Goal: Transaction & Acquisition: Obtain resource

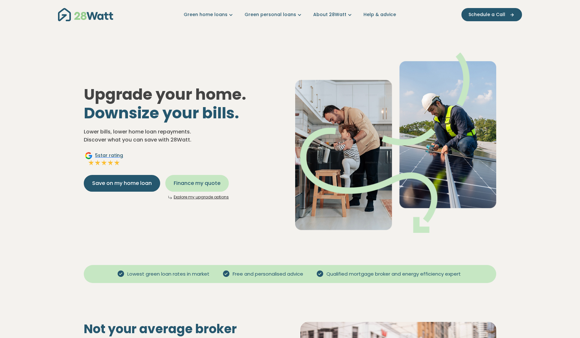
click at [194, 183] on span "Finance my quote" at bounding box center [197, 184] width 47 height 8
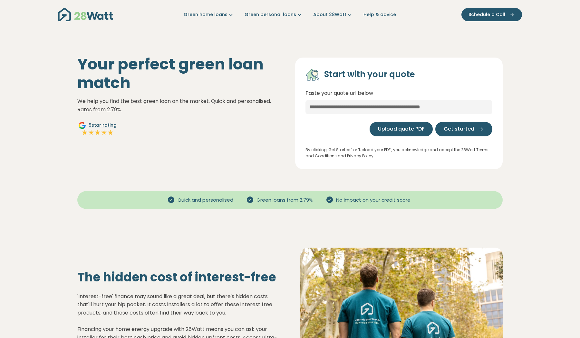
click at [387, 128] on span "Upload quote PDF" at bounding box center [401, 129] width 46 height 8
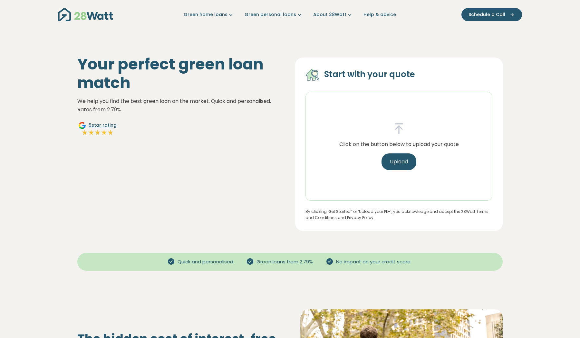
click at [381, 157] on div "Click on the button below to upload your quote Upload" at bounding box center [399, 146] width 130 height 48
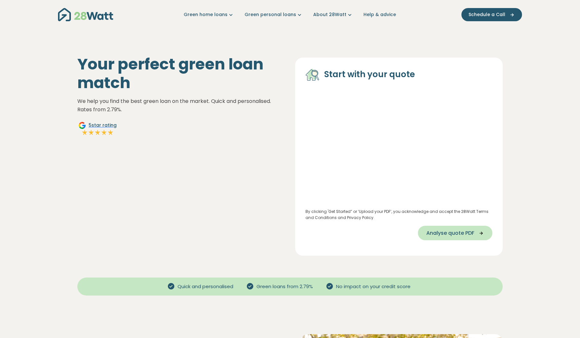
click at [454, 238] on button "Analyse quote PDF" at bounding box center [455, 233] width 74 height 14
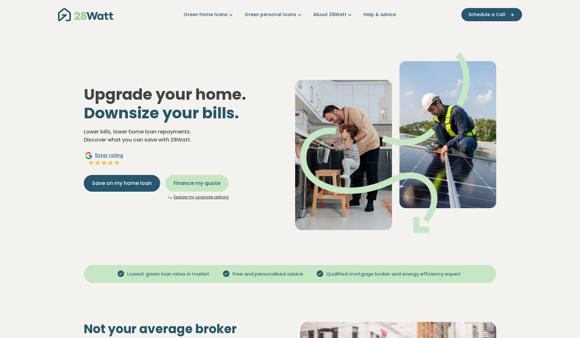
click at [197, 182] on span "Finance my quote" at bounding box center [197, 184] width 47 height 8
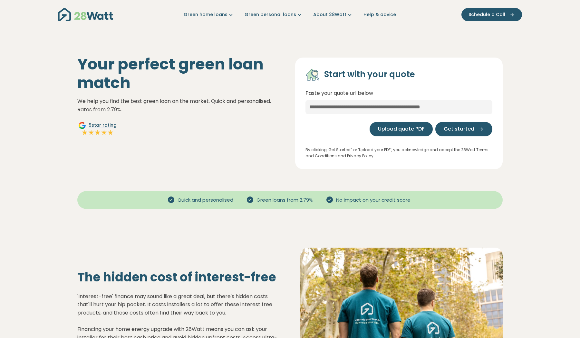
click at [395, 130] on span "Upload quote PDF" at bounding box center [401, 129] width 46 height 8
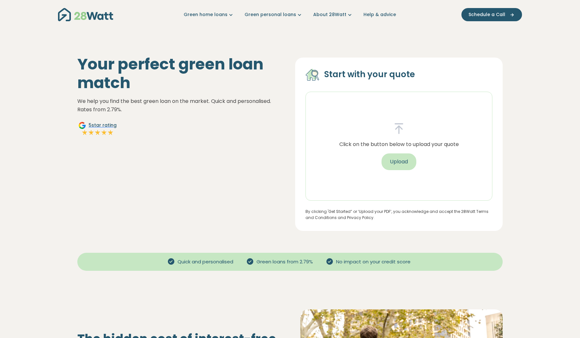
click at [390, 165] on button "Upload" at bounding box center [398, 162] width 35 height 17
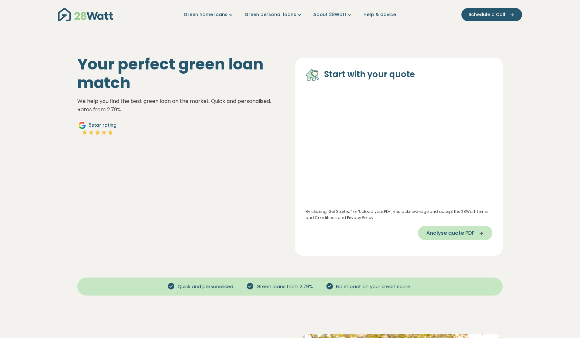
click at [443, 234] on span "Analyse quote PDF" at bounding box center [450, 234] width 48 height 8
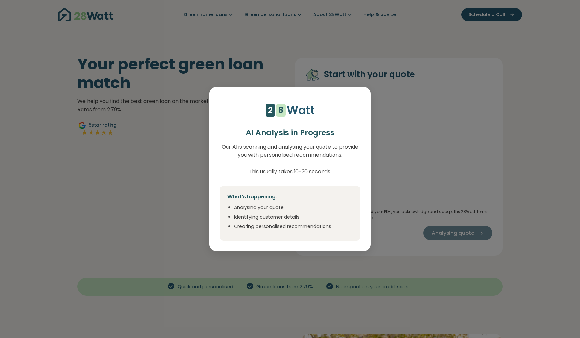
select select "***"
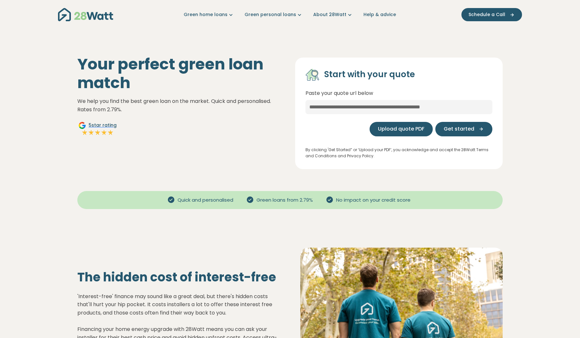
click at [386, 126] on span "Upload quote PDF" at bounding box center [401, 129] width 46 height 8
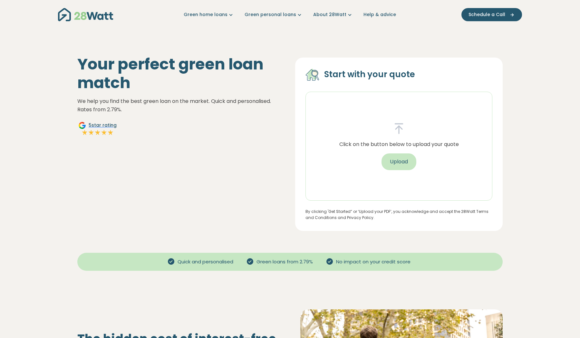
click at [390, 157] on button "Upload" at bounding box center [398, 162] width 35 height 17
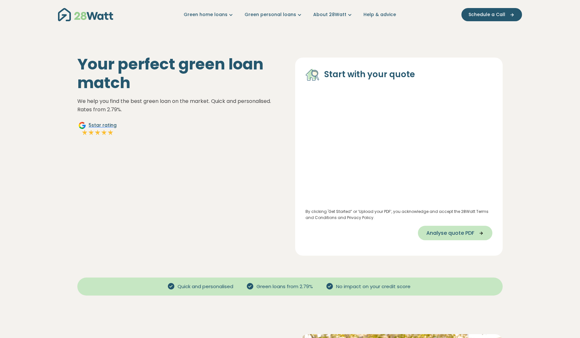
click at [429, 230] on span "Analyse quote PDF" at bounding box center [450, 234] width 48 height 8
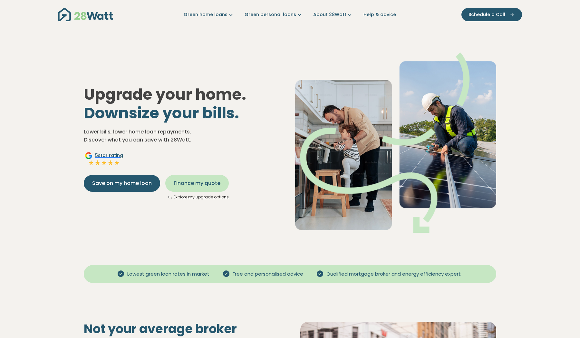
click at [182, 181] on span "Finance my quote" at bounding box center [197, 184] width 47 height 8
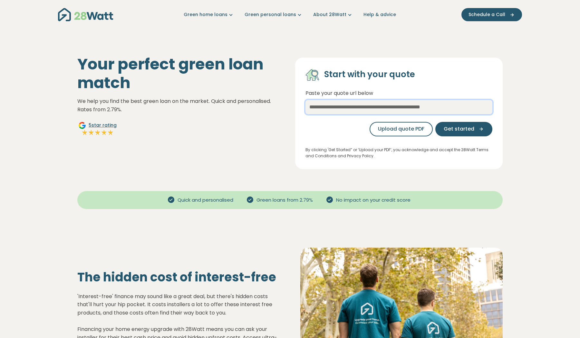
click at [371, 106] on input "text" at bounding box center [398, 107] width 187 height 14
click at [389, 132] on span "Upload quote PDF" at bounding box center [401, 129] width 46 height 8
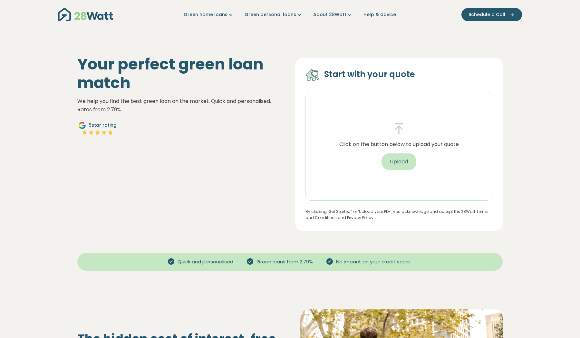
click at [399, 157] on button "Upload" at bounding box center [398, 162] width 35 height 17
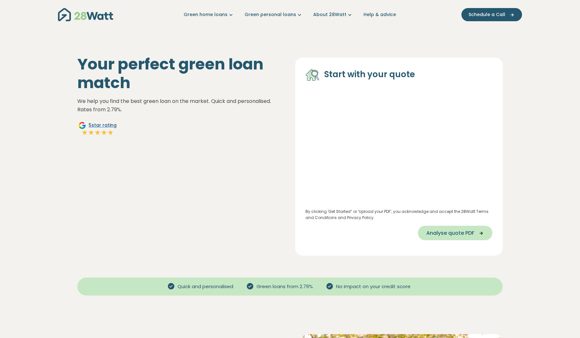
click at [429, 239] on button "Analyse quote PDF" at bounding box center [455, 233] width 74 height 14
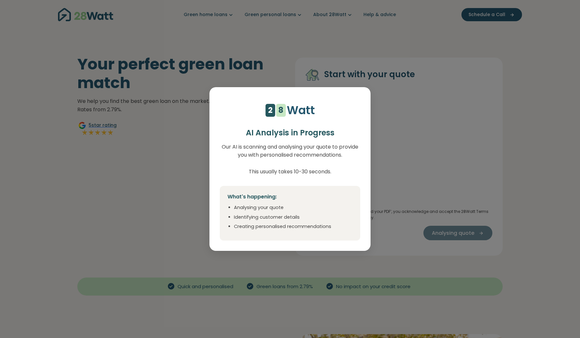
select select "***"
